Goal: Complete application form: Complete application form

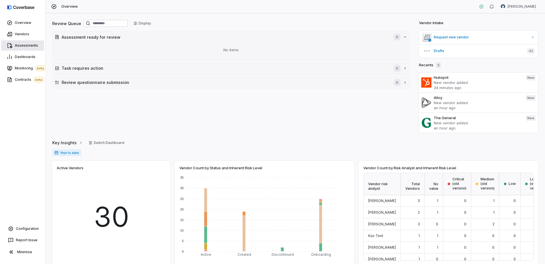
click at [14, 42] on link "Assessments" at bounding box center [22, 45] width 43 height 10
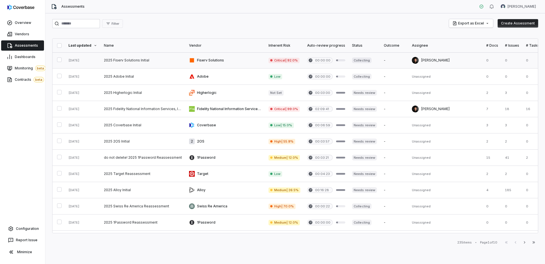
click at [164, 61] on link at bounding box center [143, 60] width 85 height 16
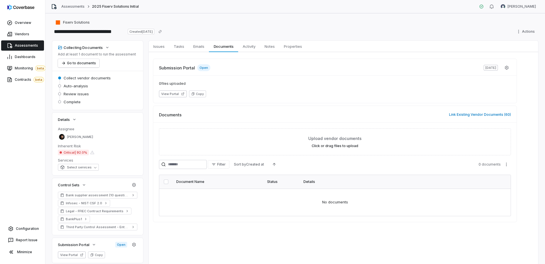
click at [23, 44] on span "Assessments" at bounding box center [26, 45] width 23 height 5
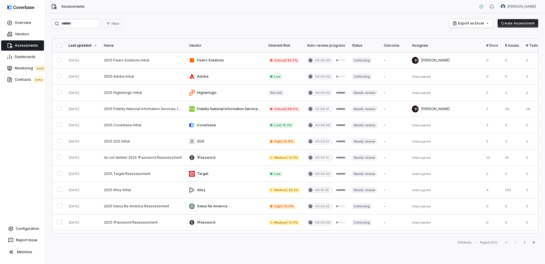
click at [28, 46] on span "Assessments" at bounding box center [26, 45] width 23 height 5
click at [172, 64] on link at bounding box center [143, 60] width 85 height 16
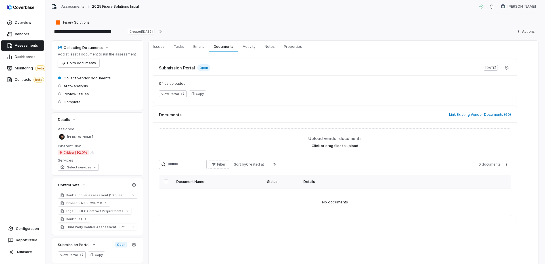
click at [26, 46] on span "Assessments" at bounding box center [26, 45] width 23 height 5
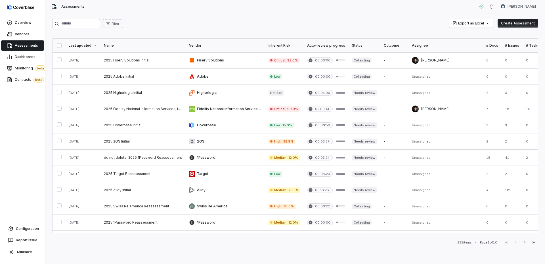
click at [21, 46] on span "Assessments" at bounding box center [26, 45] width 23 height 5
click at [21, 49] on link "Assessments" at bounding box center [22, 45] width 43 height 10
click at [237, 60] on link at bounding box center [226, 60] width 80 height 16
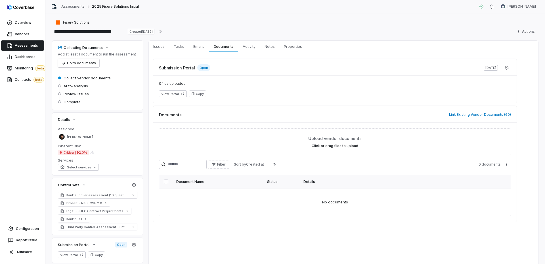
click at [21, 43] on span "Assessments" at bounding box center [26, 45] width 23 height 5
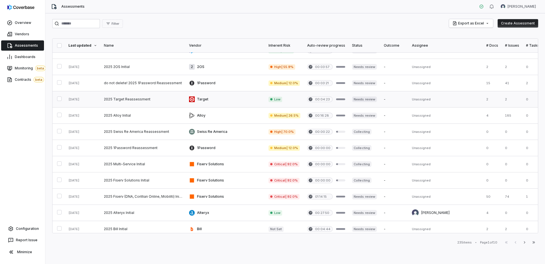
scroll to position [77, 0]
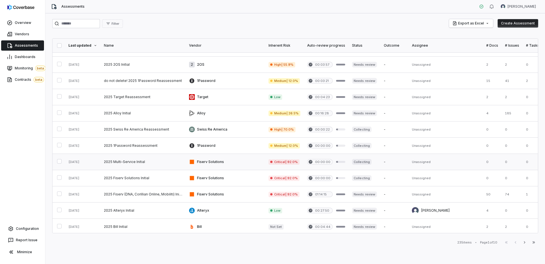
click at [234, 154] on td "Fiserv Solutions" at bounding box center [226, 162] width 80 height 16
click at [234, 161] on link at bounding box center [226, 162] width 80 height 16
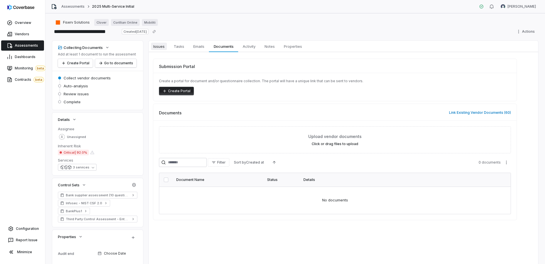
click at [160, 46] on span "Issues" at bounding box center [159, 46] width 16 height 7
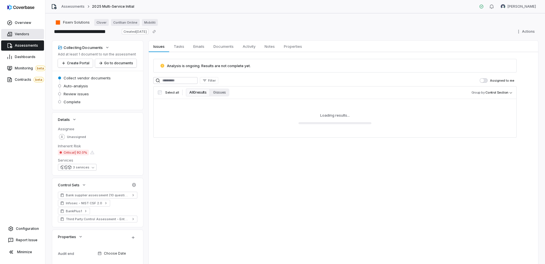
click at [18, 32] on span "Vendors" at bounding box center [22, 34] width 14 height 5
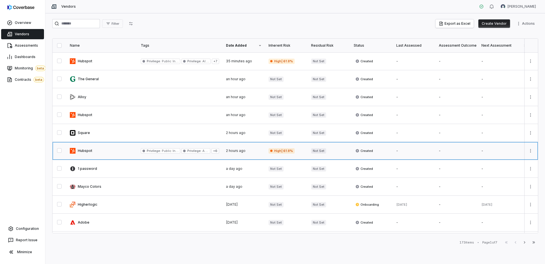
click at [106, 147] on link at bounding box center [101, 151] width 71 height 18
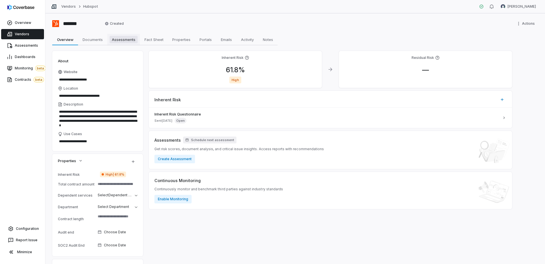
click at [120, 41] on span "Assessments" at bounding box center [124, 39] width 28 height 7
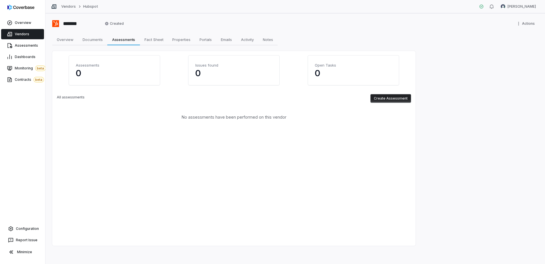
click at [21, 35] on span "Vendors" at bounding box center [22, 34] width 14 height 5
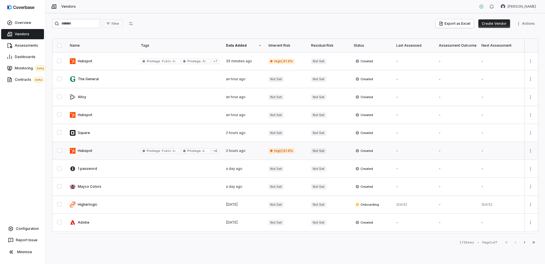
click at [106, 148] on link at bounding box center [101, 151] width 71 height 18
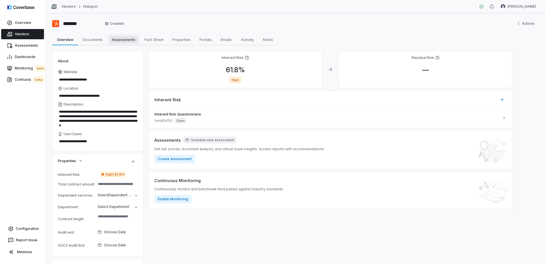
click at [129, 39] on span "Assessments" at bounding box center [124, 39] width 28 height 7
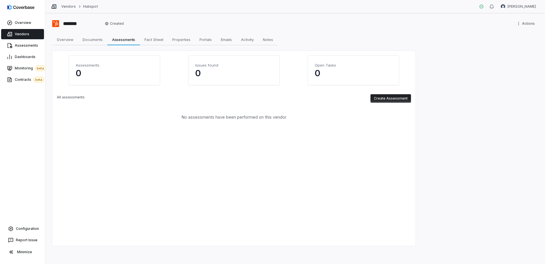
click at [14, 33] on link "Vendors" at bounding box center [22, 34] width 43 height 10
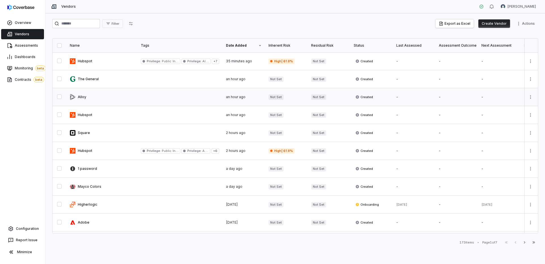
click at [108, 100] on link at bounding box center [101, 97] width 71 height 18
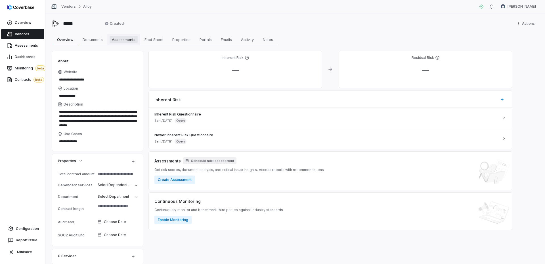
click at [122, 39] on span "Assessments" at bounding box center [124, 39] width 28 height 7
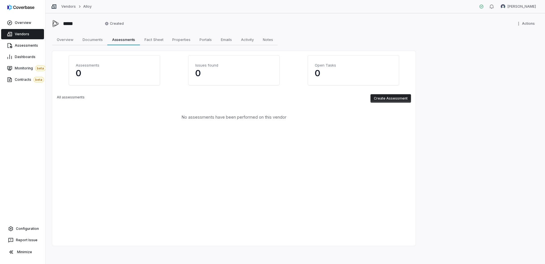
click at [22, 31] on link "Vendors" at bounding box center [22, 34] width 43 height 10
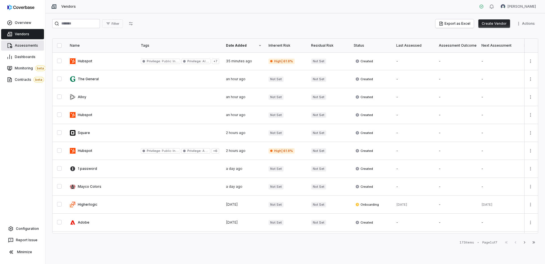
click at [22, 43] on span "Assessments" at bounding box center [26, 45] width 23 height 5
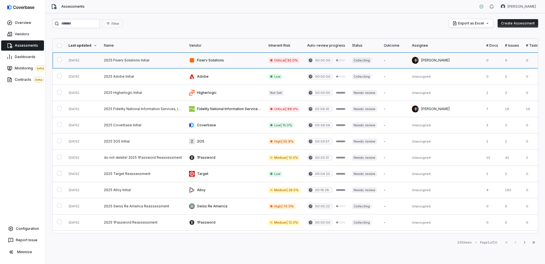
click at [231, 59] on link at bounding box center [226, 60] width 80 height 16
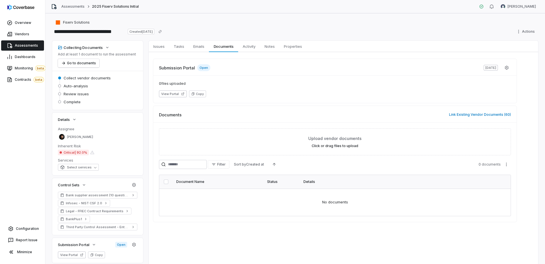
click at [22, 46] on span "Assessments" at bounding box center [26, 45] width 23 height 5
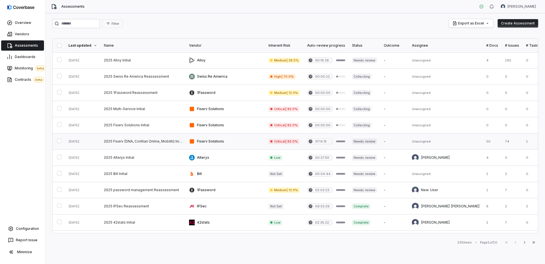
scroll to position [130, 0]
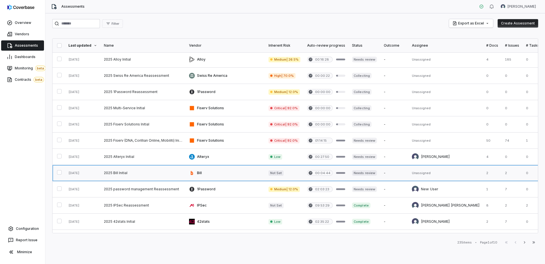
click at [218, 172] on link at bounding box center [226, 173] width 80 height 16
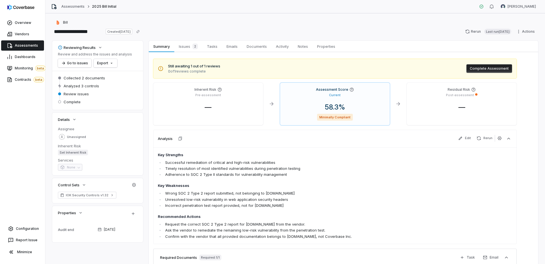
click at [482, 70] on button "Complete Assessment" at bounding box center [490, 68] width 46 height 9
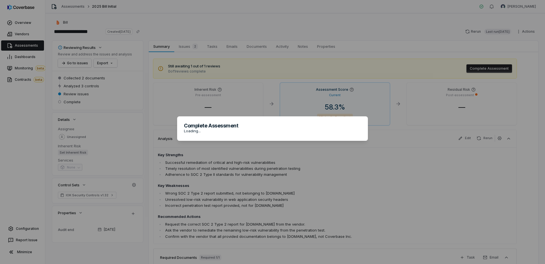
type textarea "*"
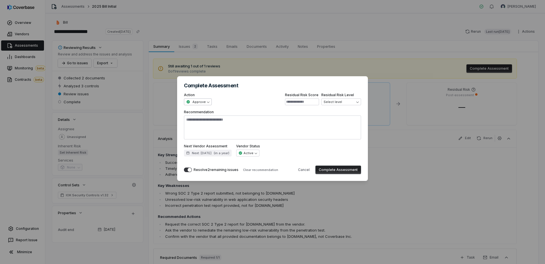
click at [203, 102] on div "**********" at bounding box center [272, 131] width 545 height 129
select select "******"
click at [308, 169] on button "Cancel" at bounding box center [304, 169] width 18 height 9
type textarea "*"
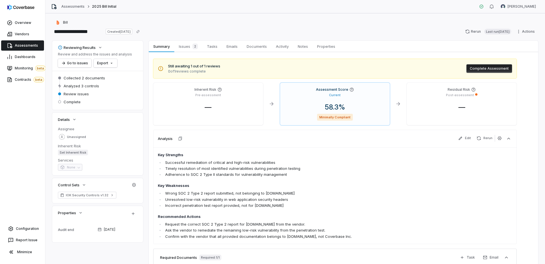
click at [22, 43] on link "Assessments" at bounding box center [22, 45] width 43 height 10
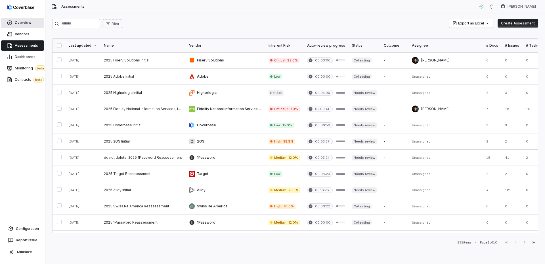
click at [20, 21] on span "Overview" at bounding box center [23, 22] width 16 height 5
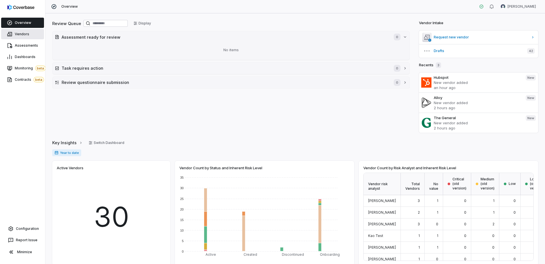
click at [20, 34] on span "Vendors" at bounding box center [22, 34] width 14 height 5
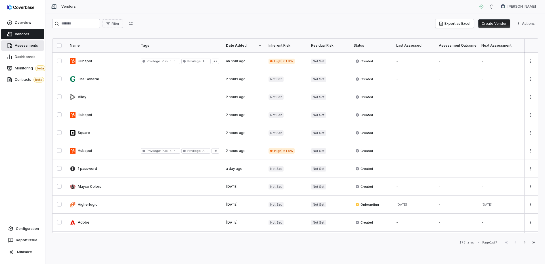
click at [24, 44] on span "Assessments" at bounding box center [26, 45] width 23 height 5
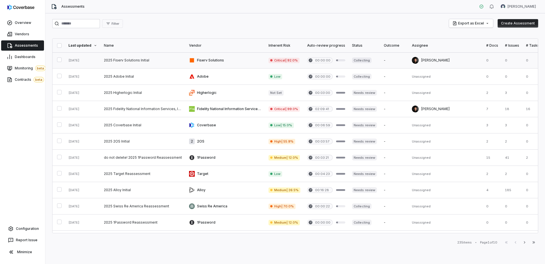
click at [175, 61] on link at bounding box center [143, 60] width 85 height 16
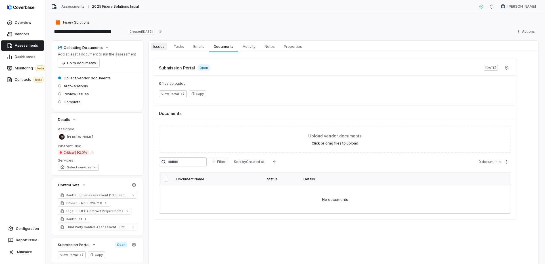
click at [162, 48] on span "Issues" at bounding box center [159, 46] width 16 height 7
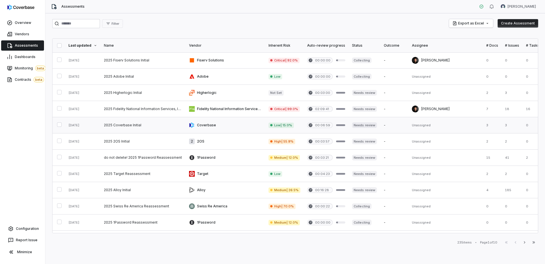
click at [159, 127] on link at bounding box center [143, 125] width 85 height 16
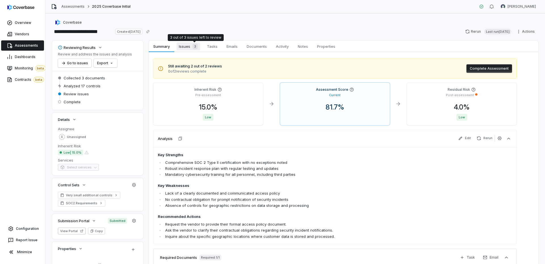
click at [191, 49] on div "3" at bounding box center [194, 46] width 8 height 6
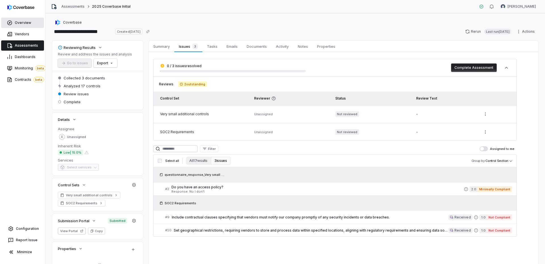
click at [24, 22] on span "Overview" at bounding box center [23, 22] width 16 height 5
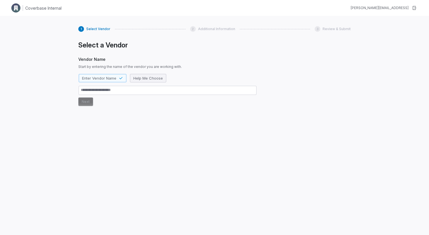
click at [139, 75] on button "Help Me Choose" at bounding box center [148, 78] width 36 height 9
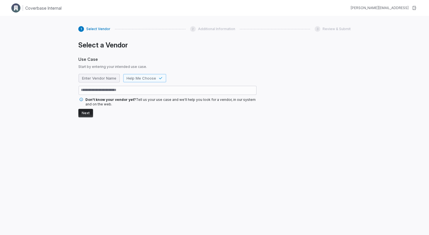
click at [103, 78] on span "Enter Vendor Name" at bounding box center [99, 78] width 34 height 5
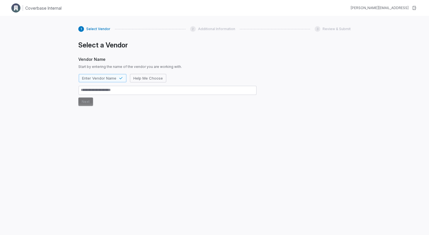
click at [52, 28] on div "1 Select Vendor 2 Additional Information 3 Review & Submit Select a Vendor Vend…" at bounding box center [214, 133] width 429 height 235
type textarea "*"
click at [149, 80] on span "Help Me Choose" at bounding box center [148, 78] width 30 height 5
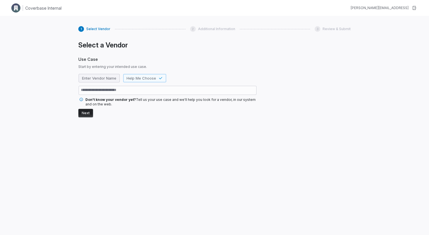
click at [100, 76] on span "Enter Vendor Name" at bounding box center [99, 78] width 34 height 5
type textarea "*"
